Goal: Entertainment & Leisure: Consume media (video, audio)

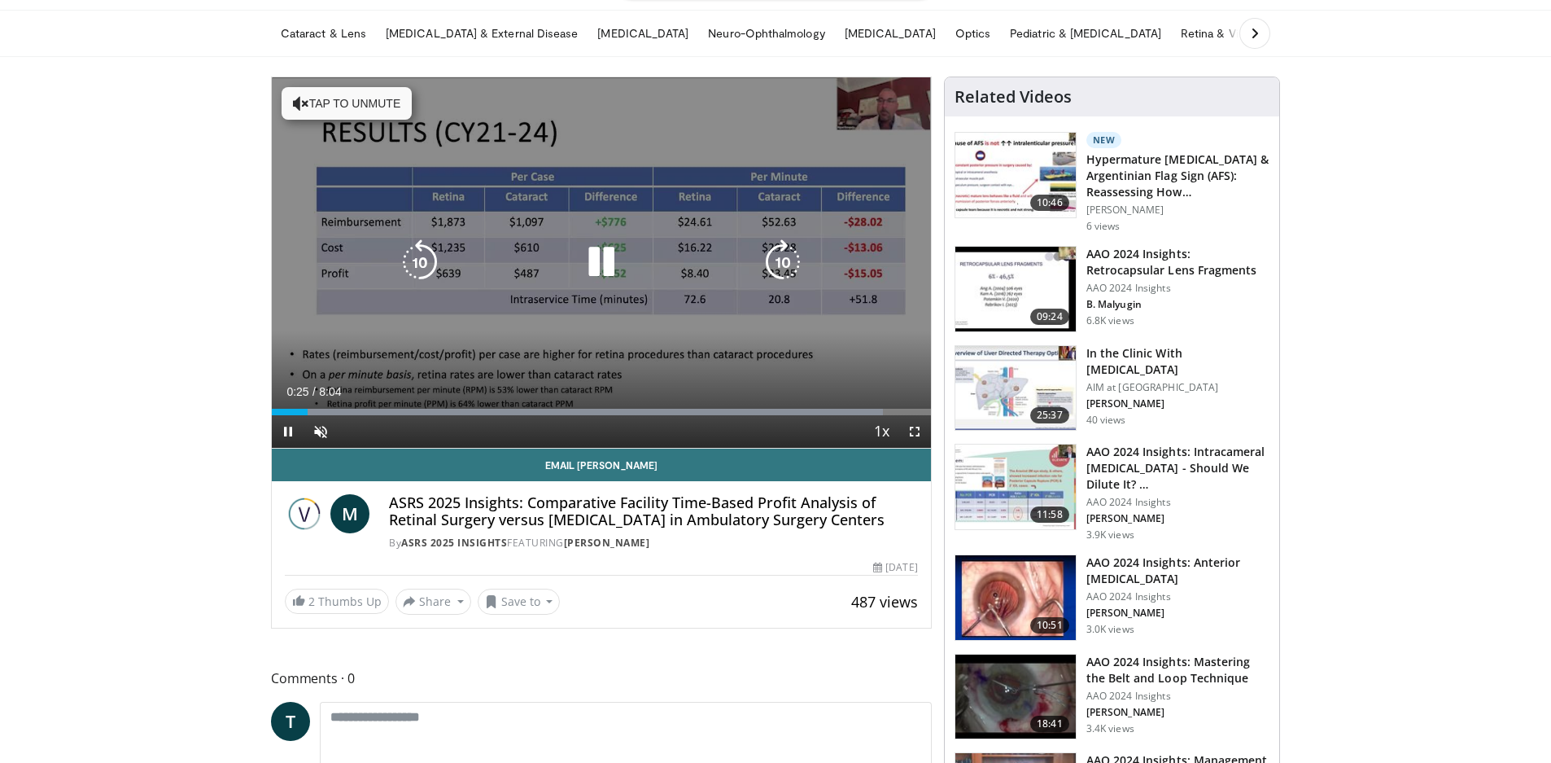
scroll to position [53, 0]
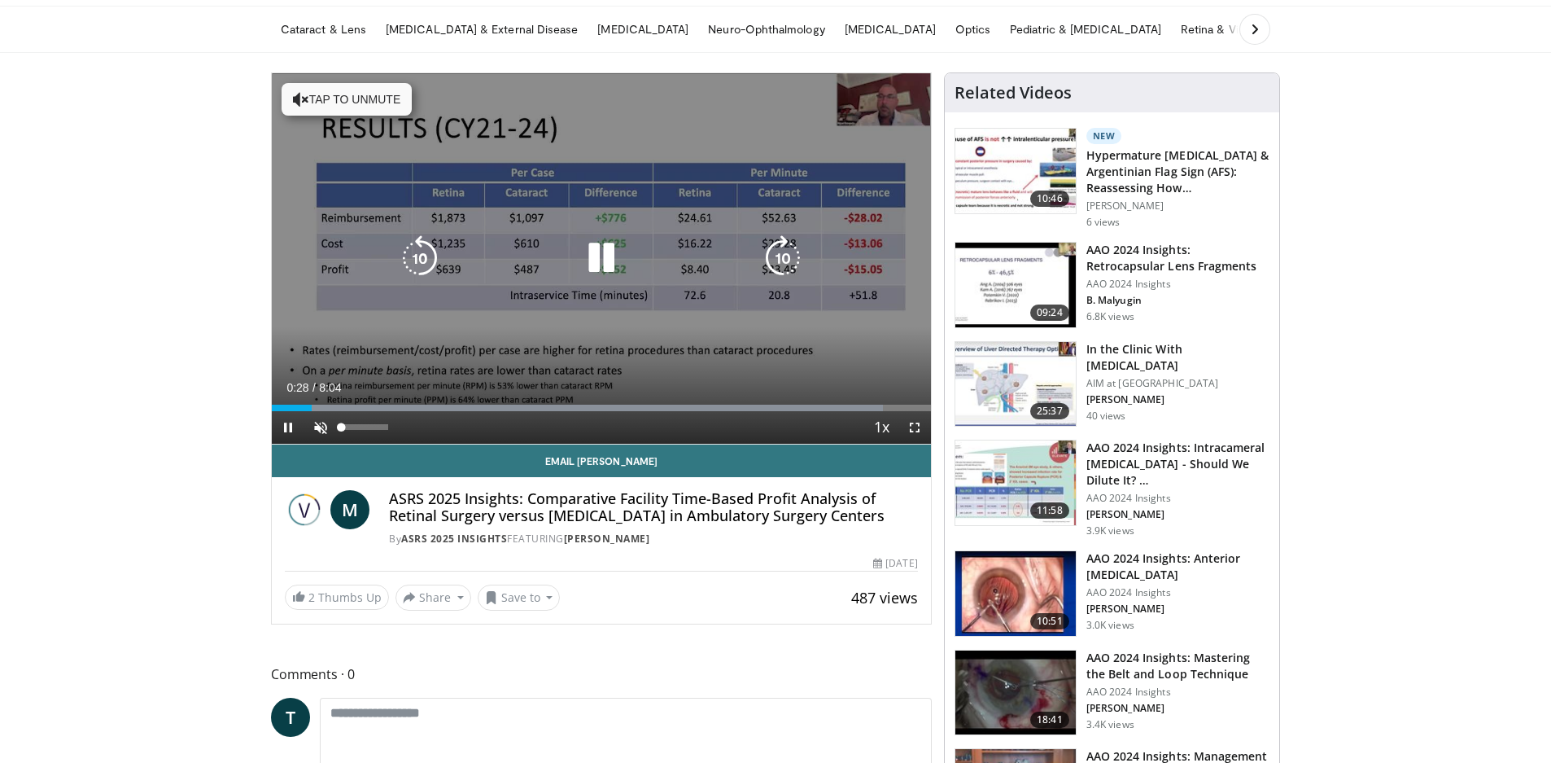
click at [319, 421] on span "Video Player" at bounding box center [320, 427] width 33 height 33
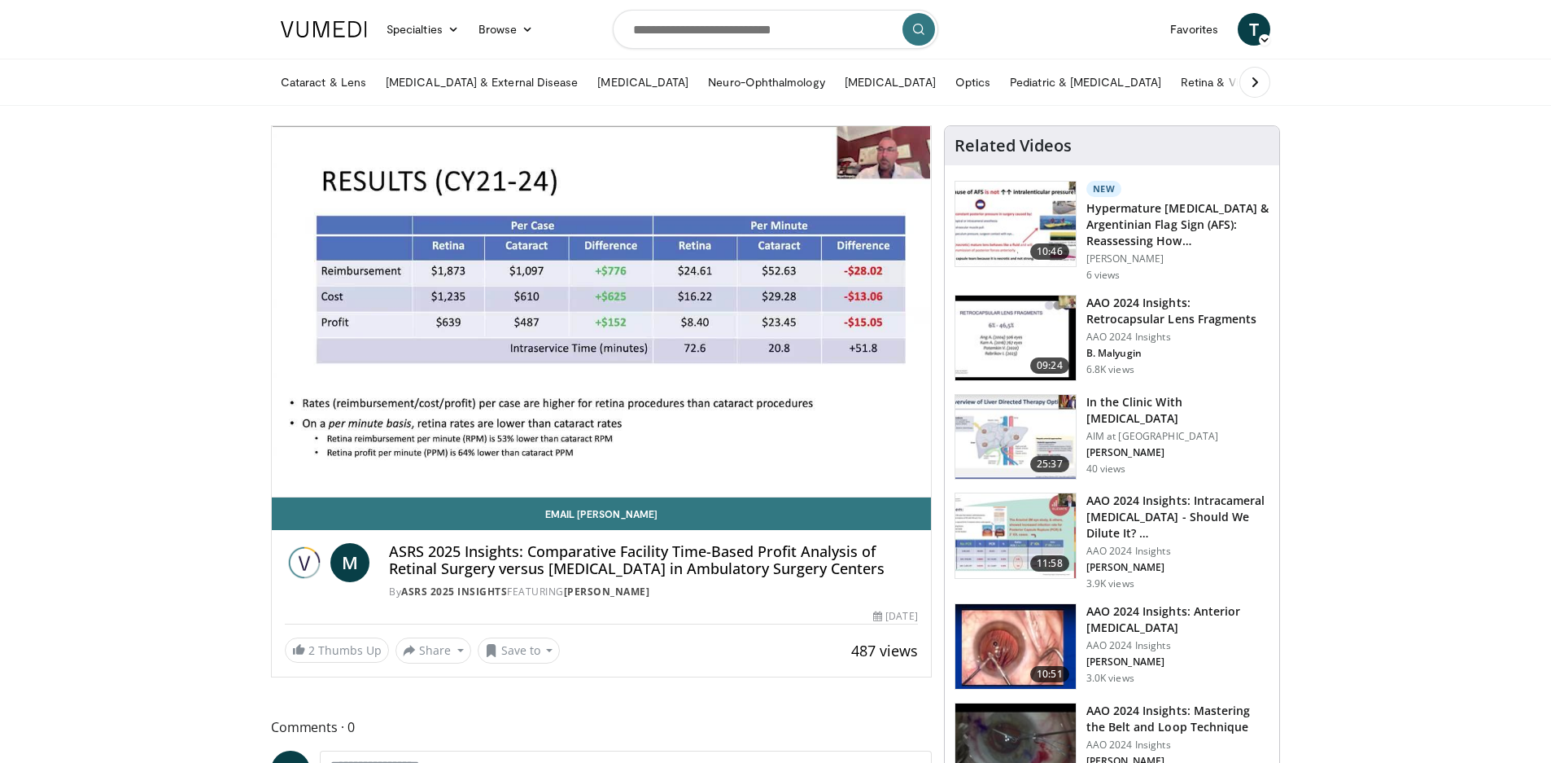
scroll to position [0, 0]
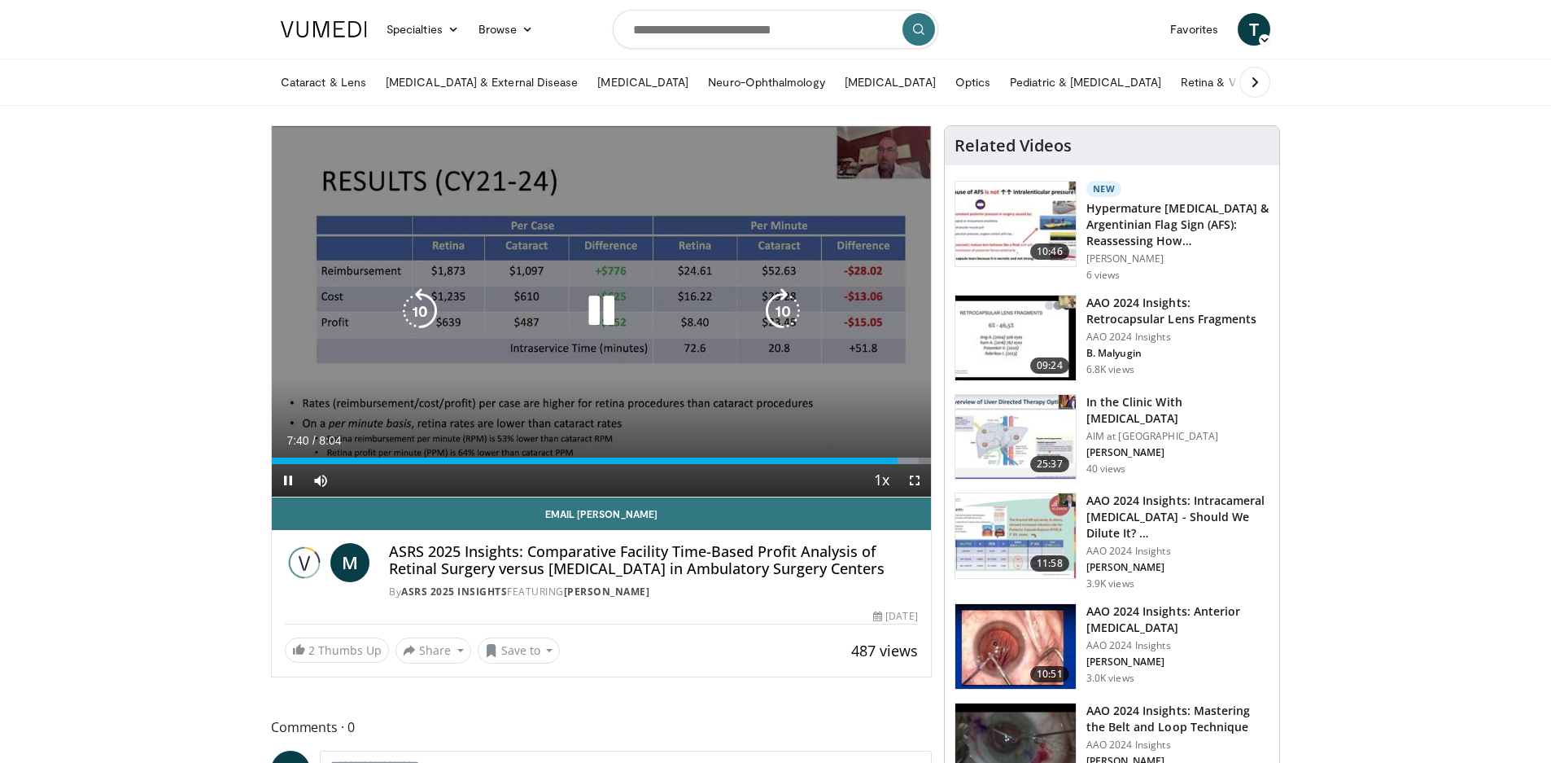
click at [908, 160] on div "10 seconds Tap to unmute" at bounding box center [601, 311] width 659 height 370
click at [597, 308] on icon "Video Player" at bounding box center [602, 311] width 46 height 46
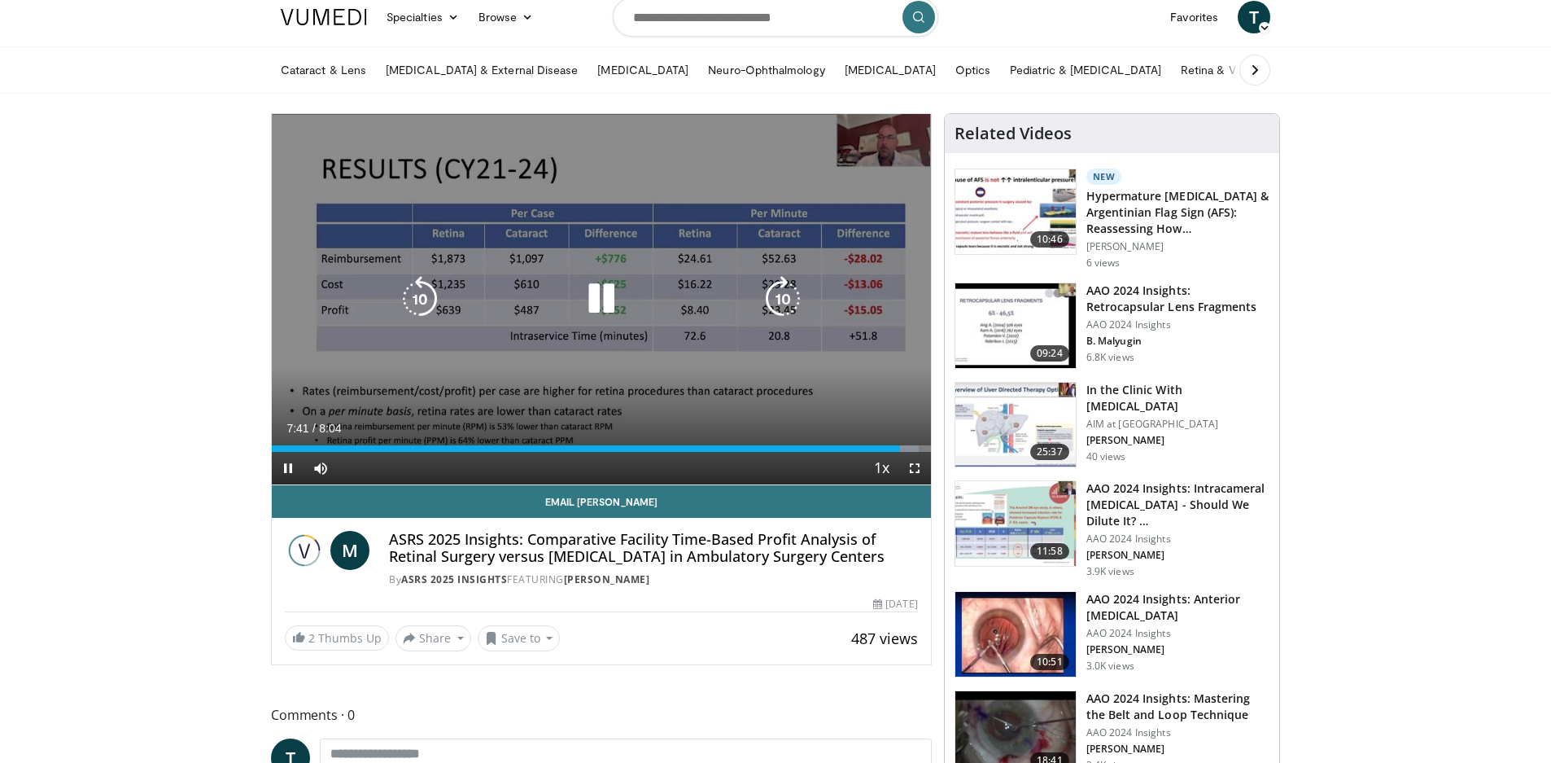
scroll to position [12, 0]
